Goal: Transaction & Acquisition: Purchase product/service

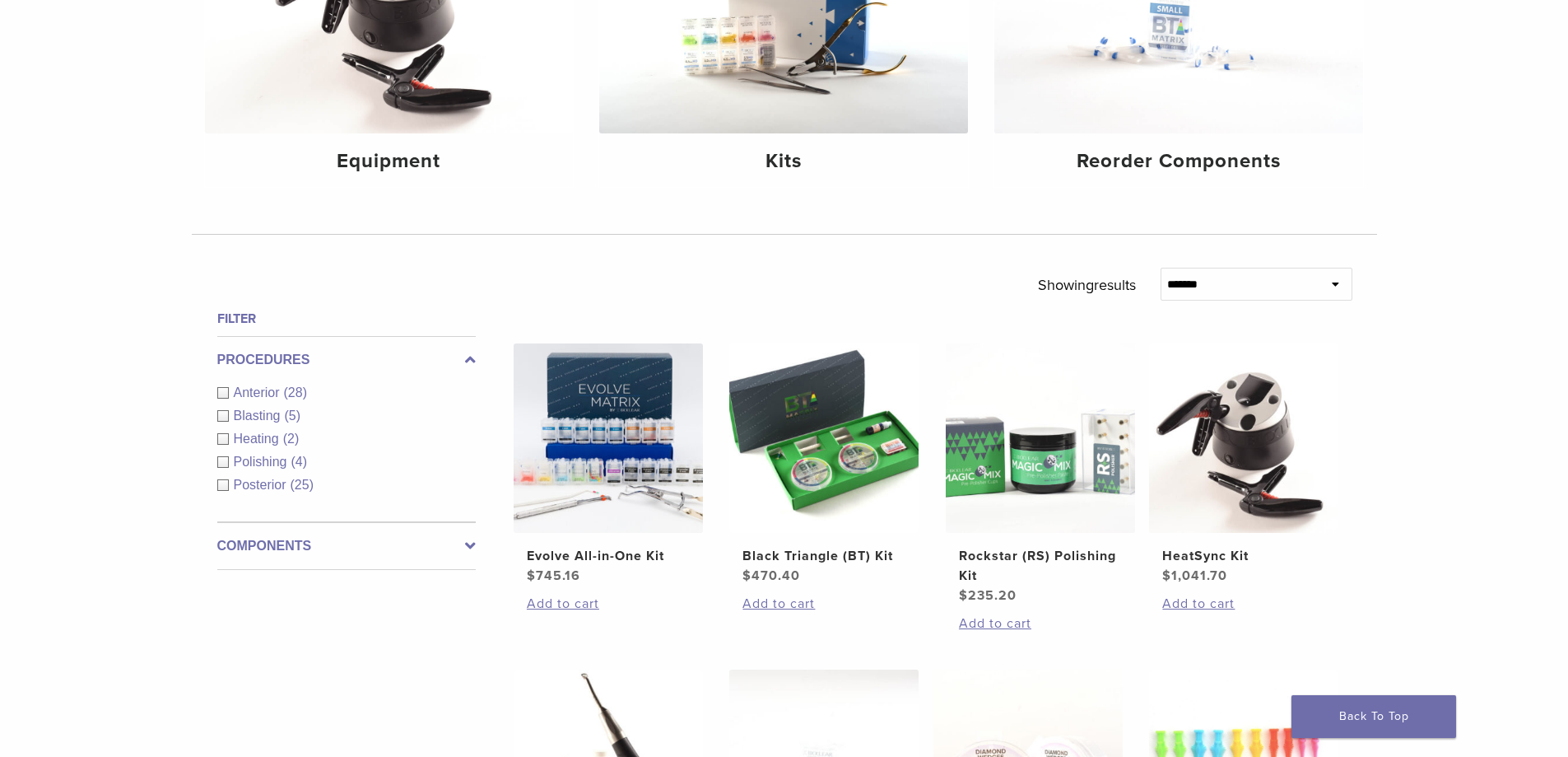
scroll to position [82, 0]
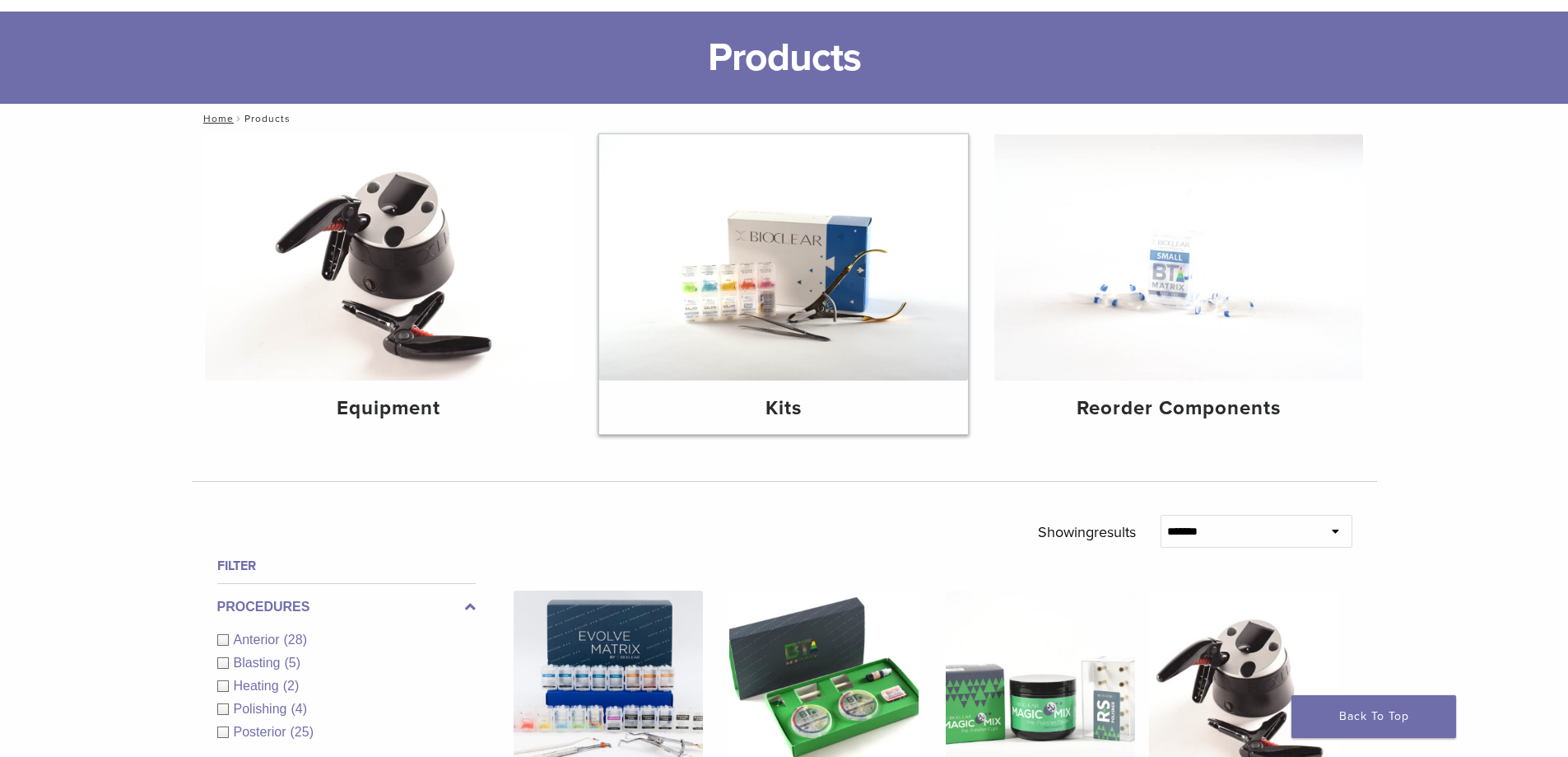
click at [724, 338] on img at bounding box center [784, 257] width 369 height 246
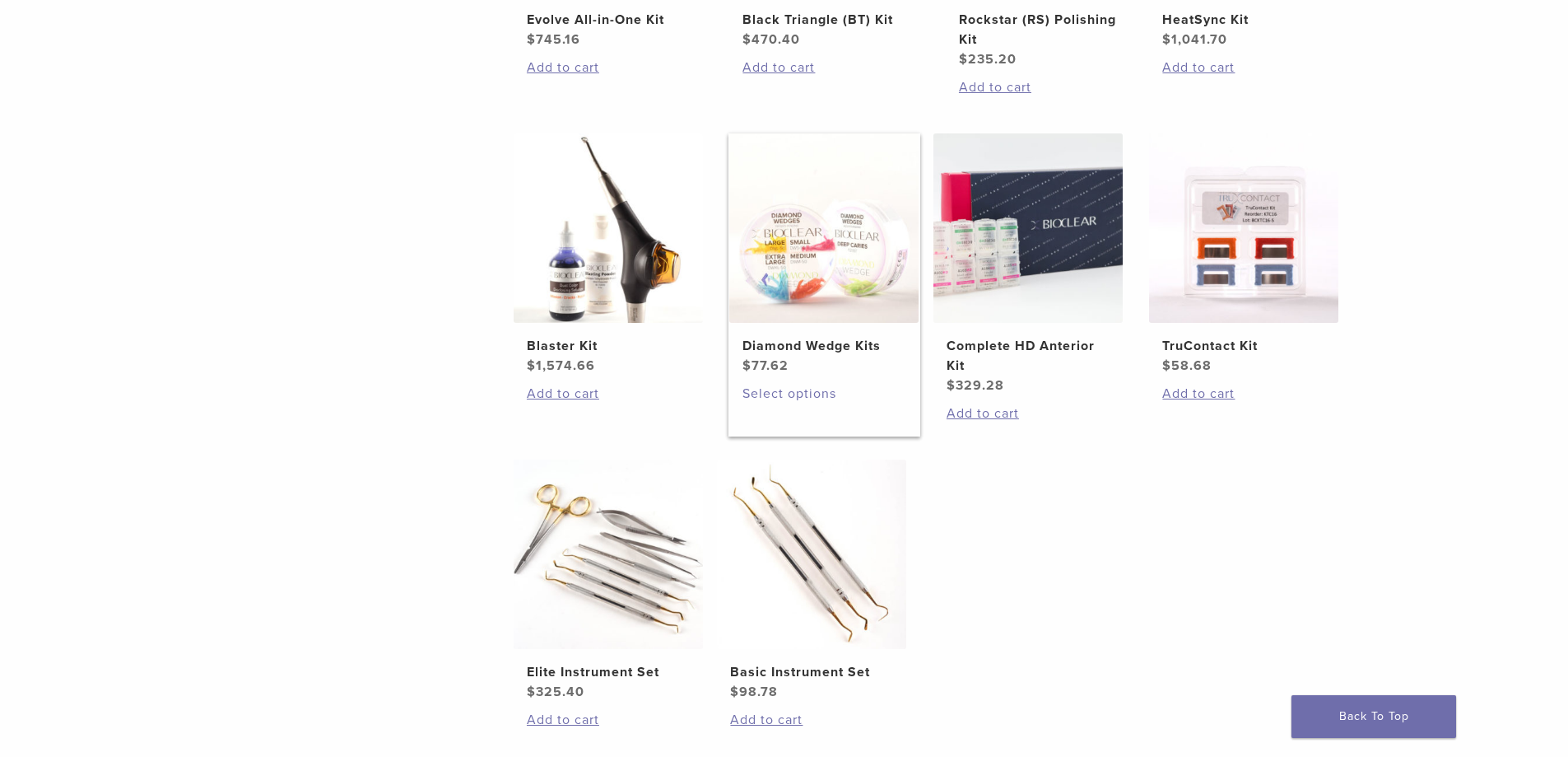
scroll to position [412, 0]
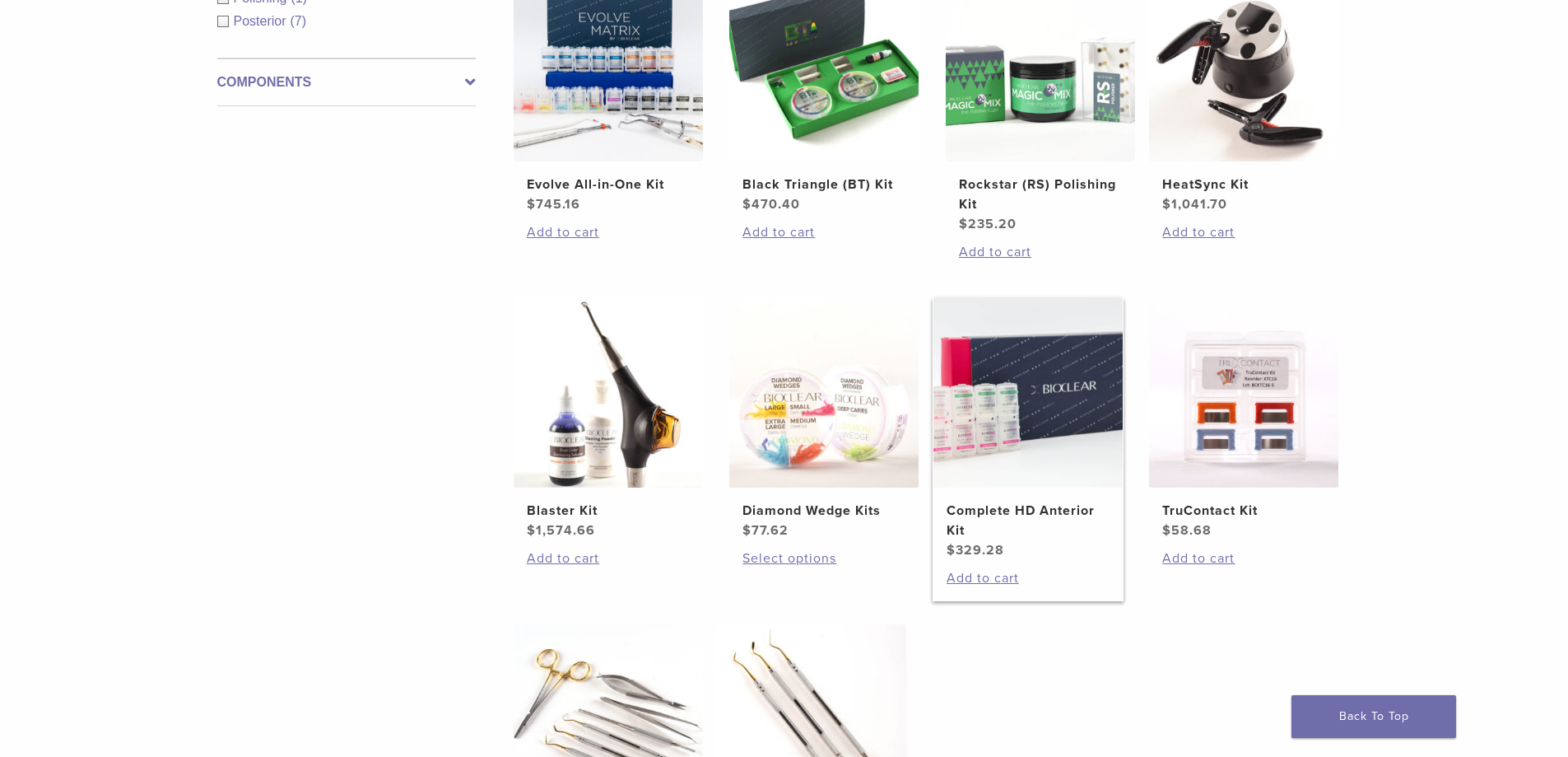
click at [1034, 373] on img at bounding box center [1028, 392] width 190 height 190
